Goal: Find specific page/section: Find specific page/section

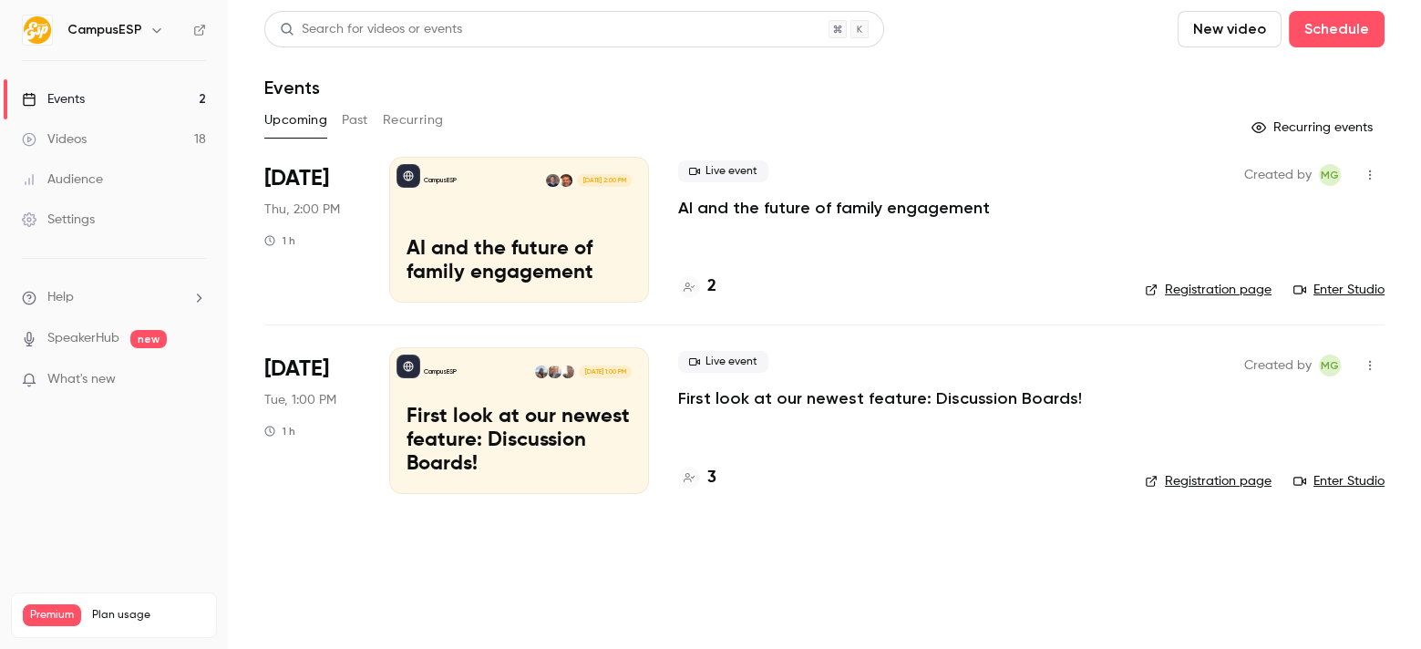
click at [150, 26] on icon "button" at bounding box center [157, 30] width 15 height 15
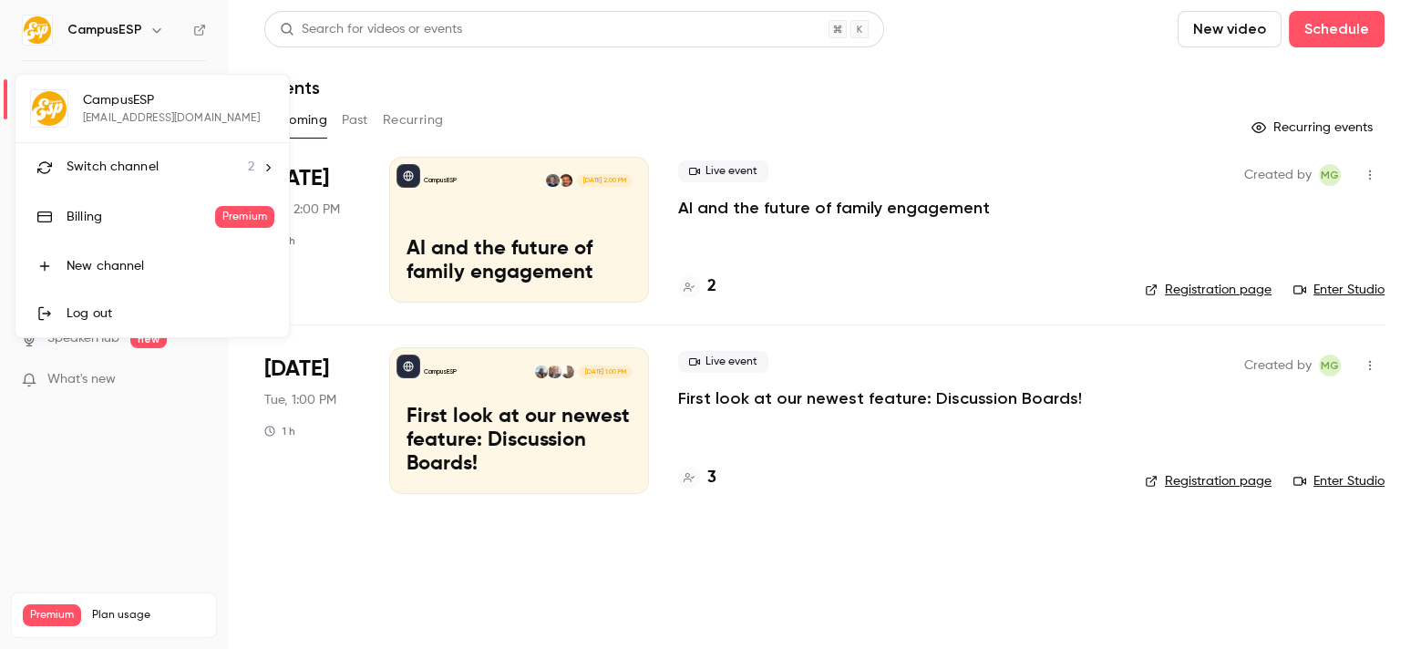
click at [260, 170] on li "Switch channel 2" at bounding box center [151, 167] width 273 height 48
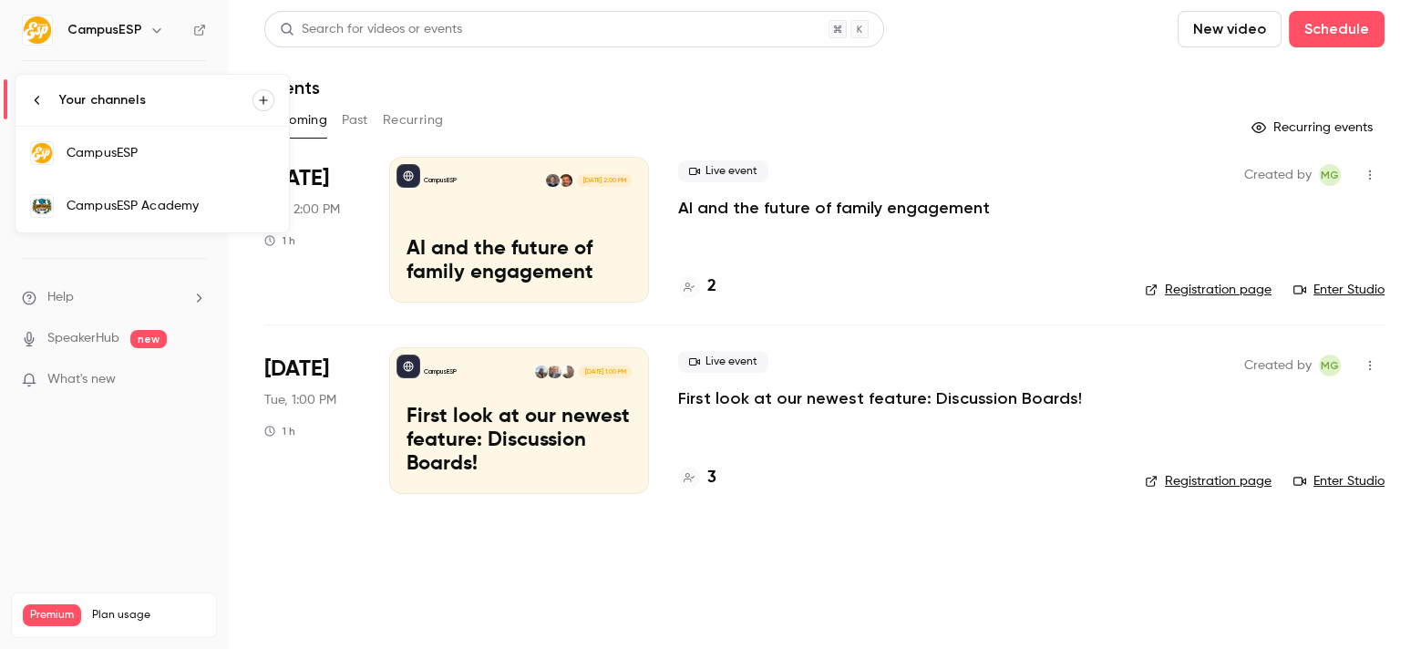
click at [180, 211] on div "CampusESP Academy" at bounding box center [171, 206] width 208 height 18
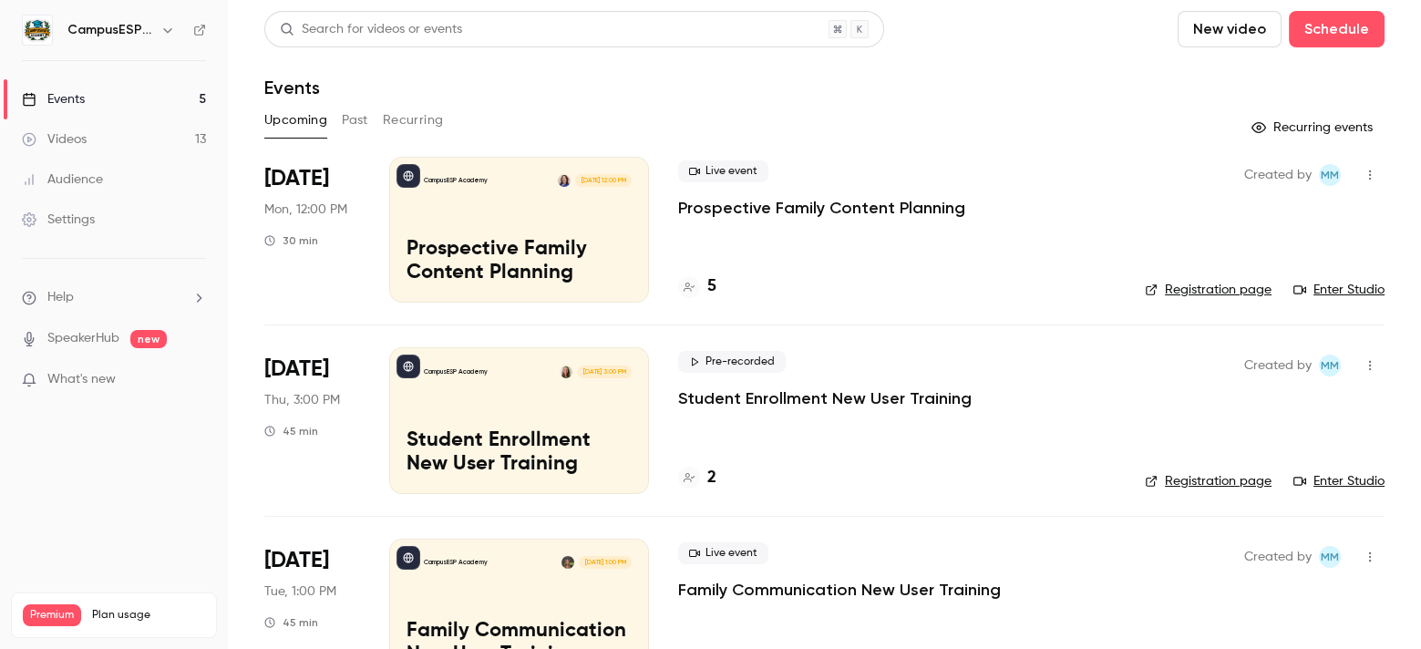
click at [362, 117] on button "Past" at bounding box center [355, 120] width 26 height 29
